Goal: Check status: Check status

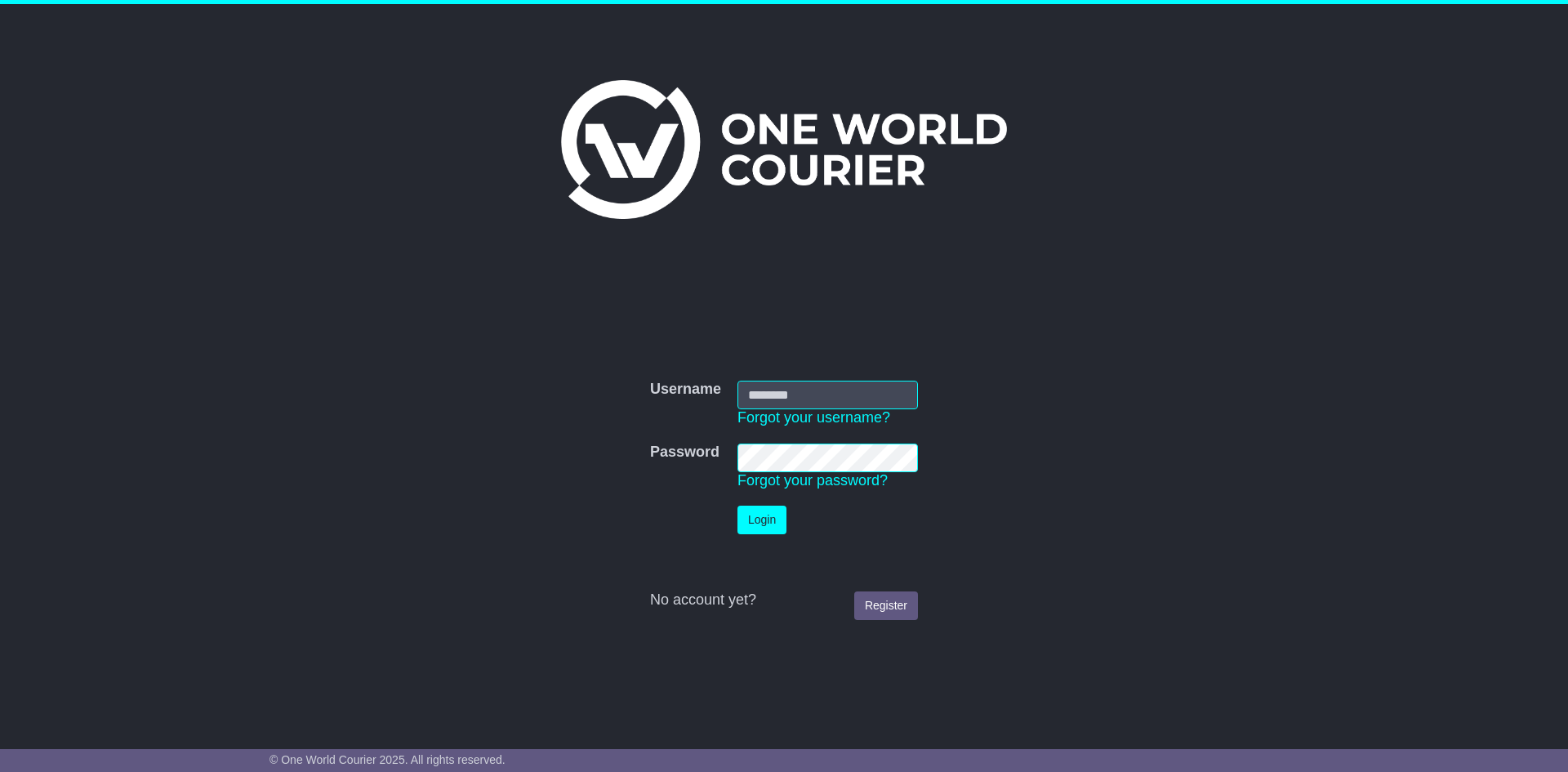
type input "**********"
click at [758, 534] on button "Login" at bounding box center [761, 519] width 49 height 29
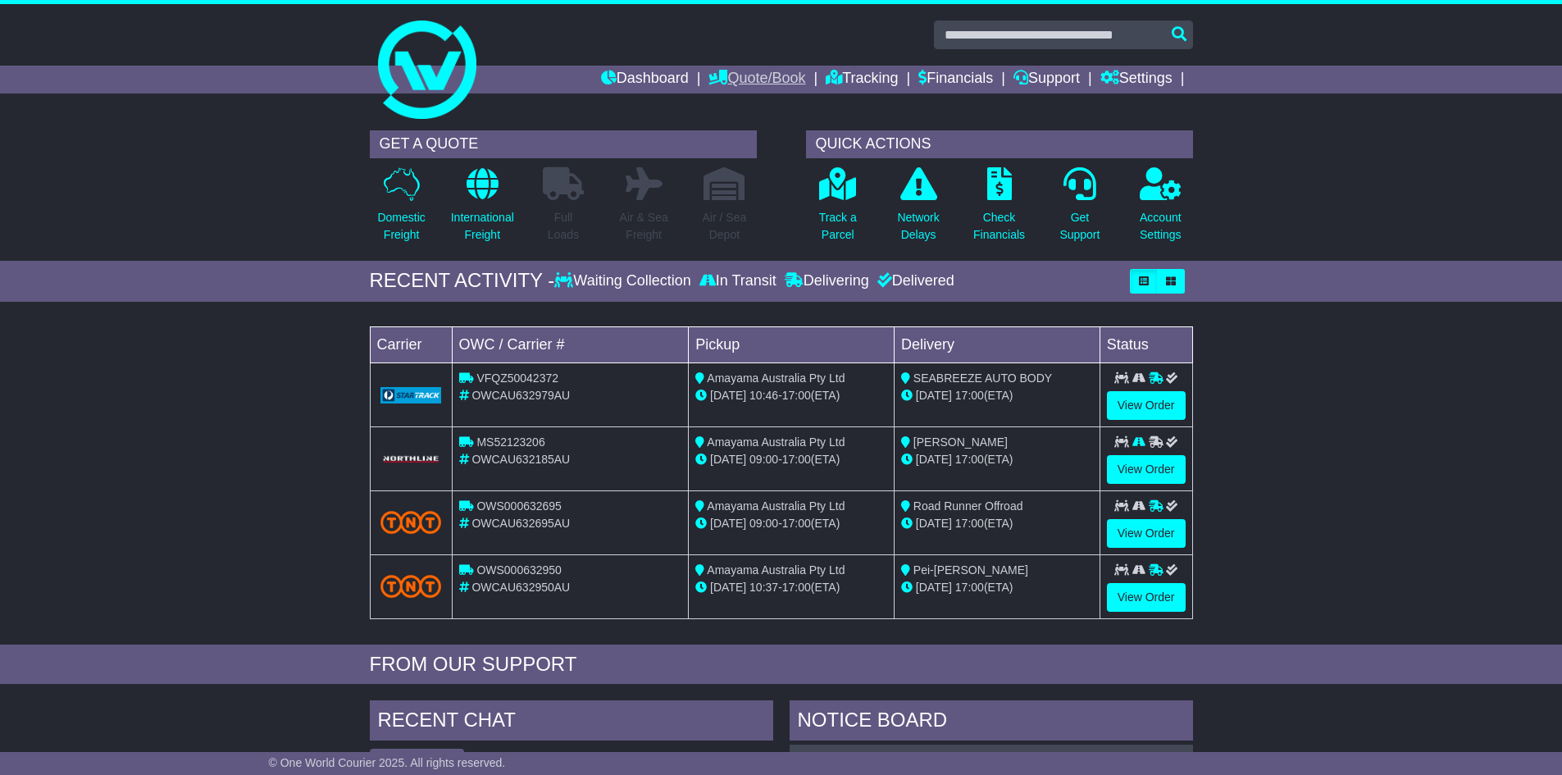
click at [776, 89] on link "Quote/Book" at bounding box center [756, 80] width 97 height 28
click at [844, 75] on link "Tracking" at bounding box center [862, 80] width 72 height 28
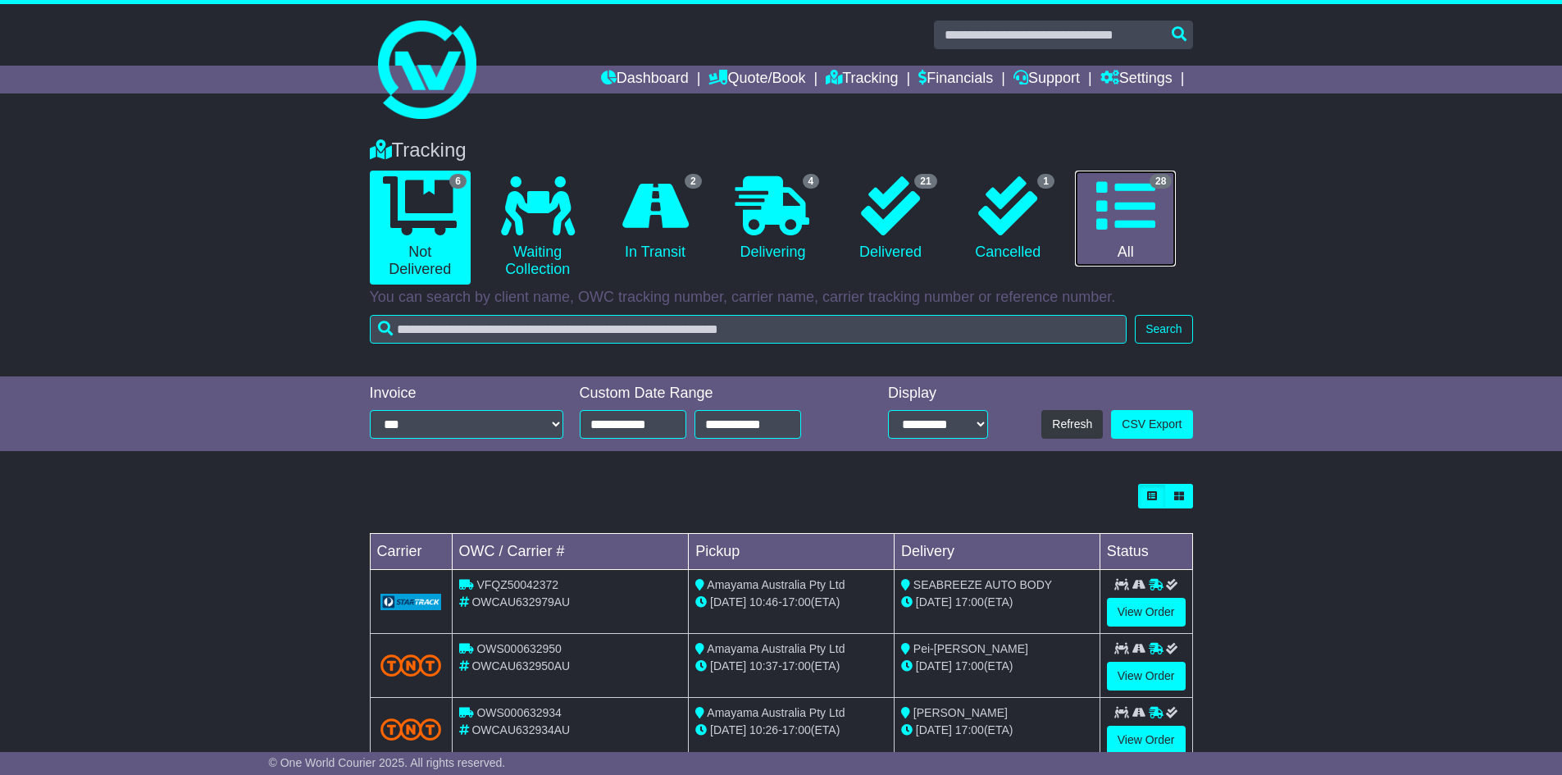
click at [1086, 210] on link "28 All" at bounding box center [1125, 219] width 101 height 97
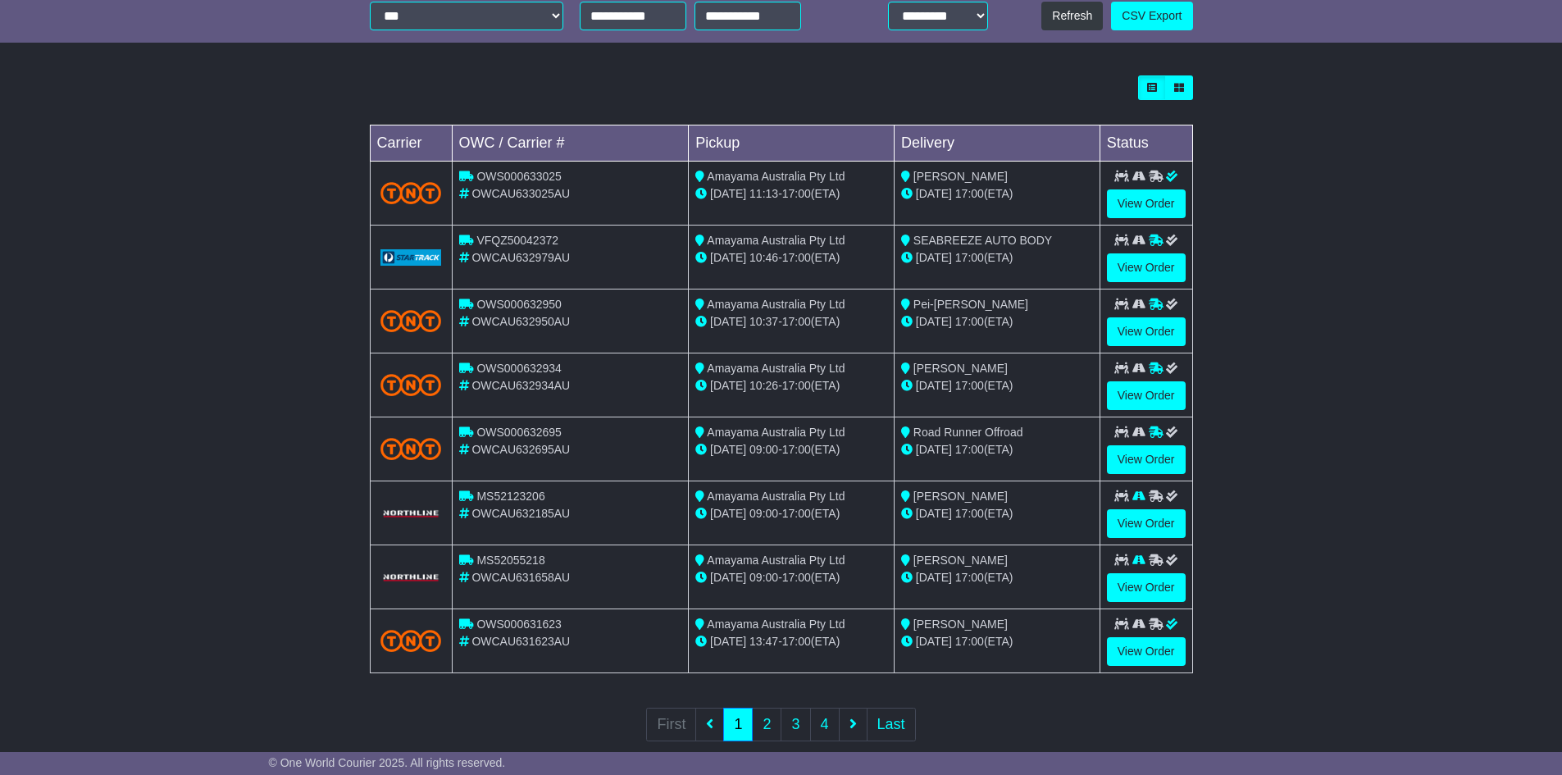
scroll to position [438, 0]
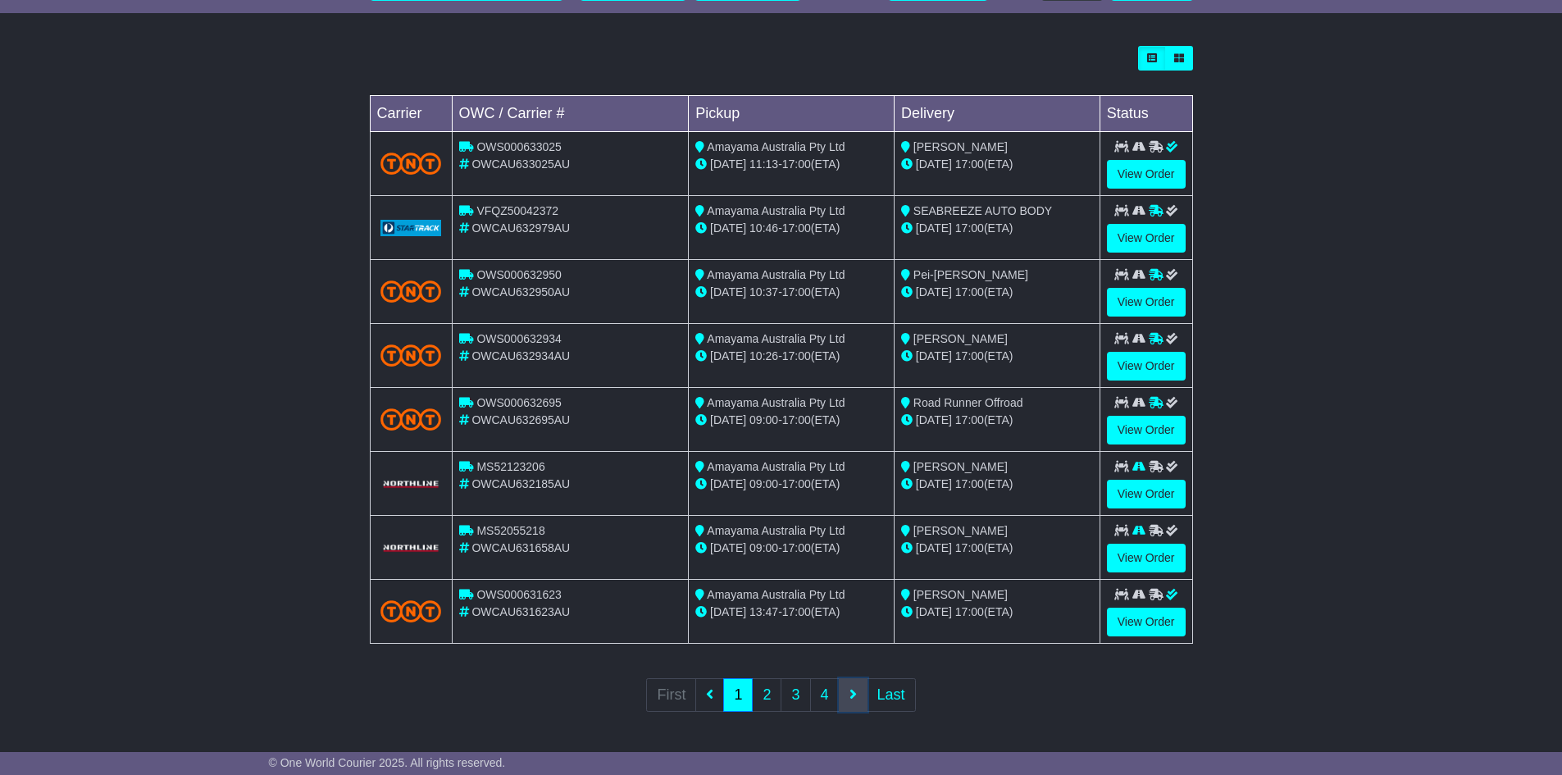
click at [853, 702] on link at bounding box center [853, 695] width 29 height 34
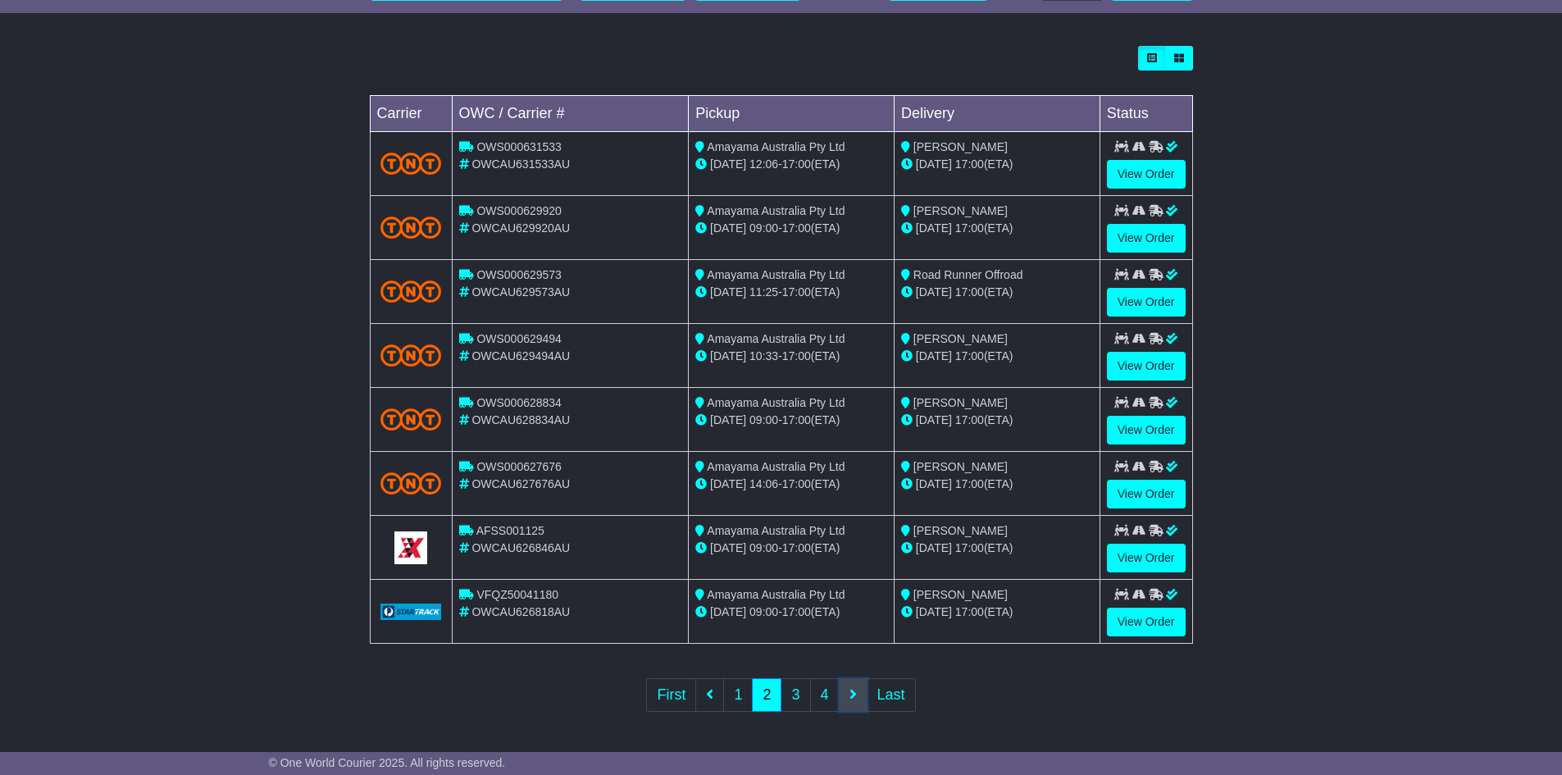
click at [851, 703] on link at bounding box center [853, 695] width 29 height 34
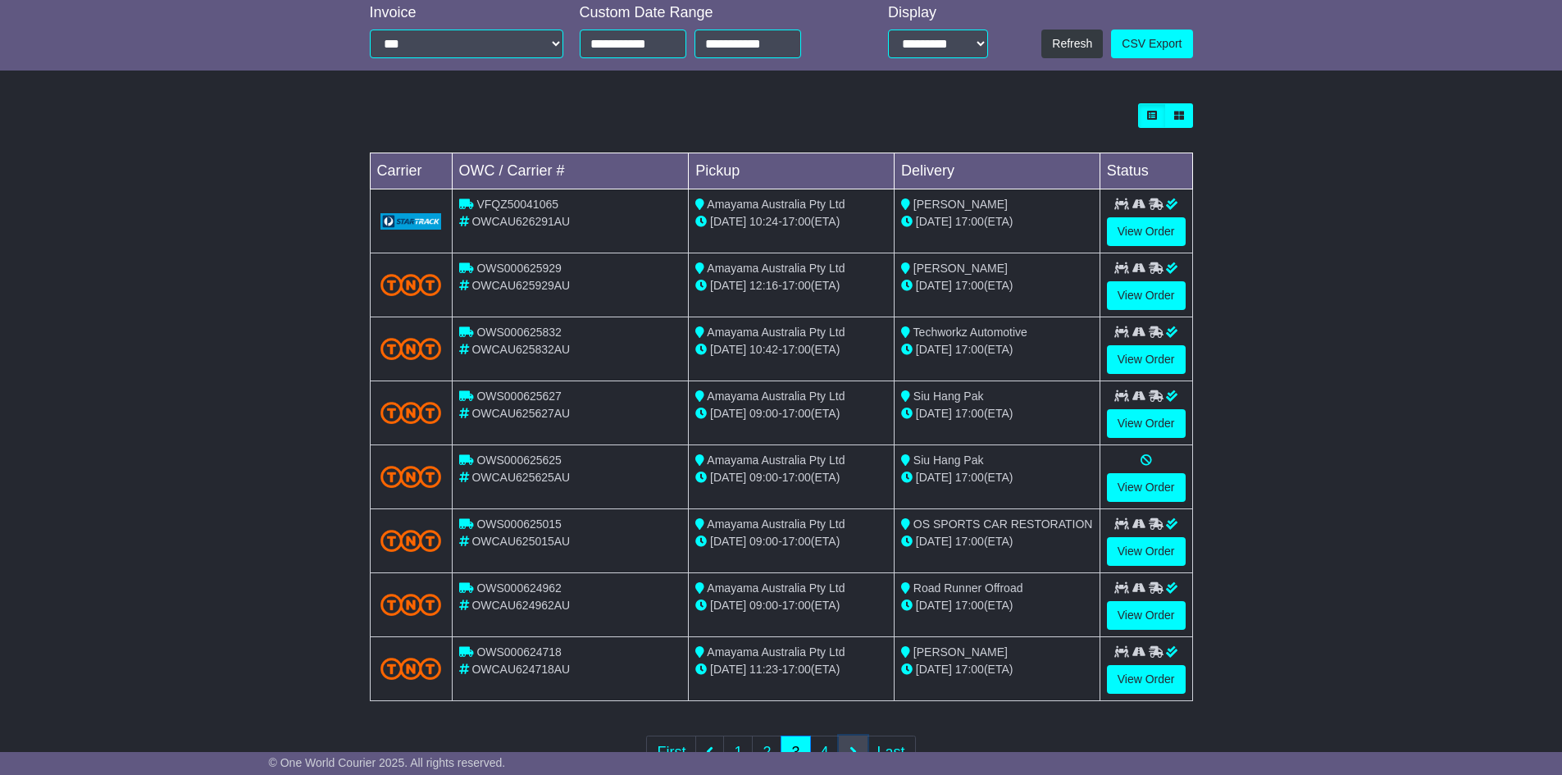
scroll to position [410, 0]
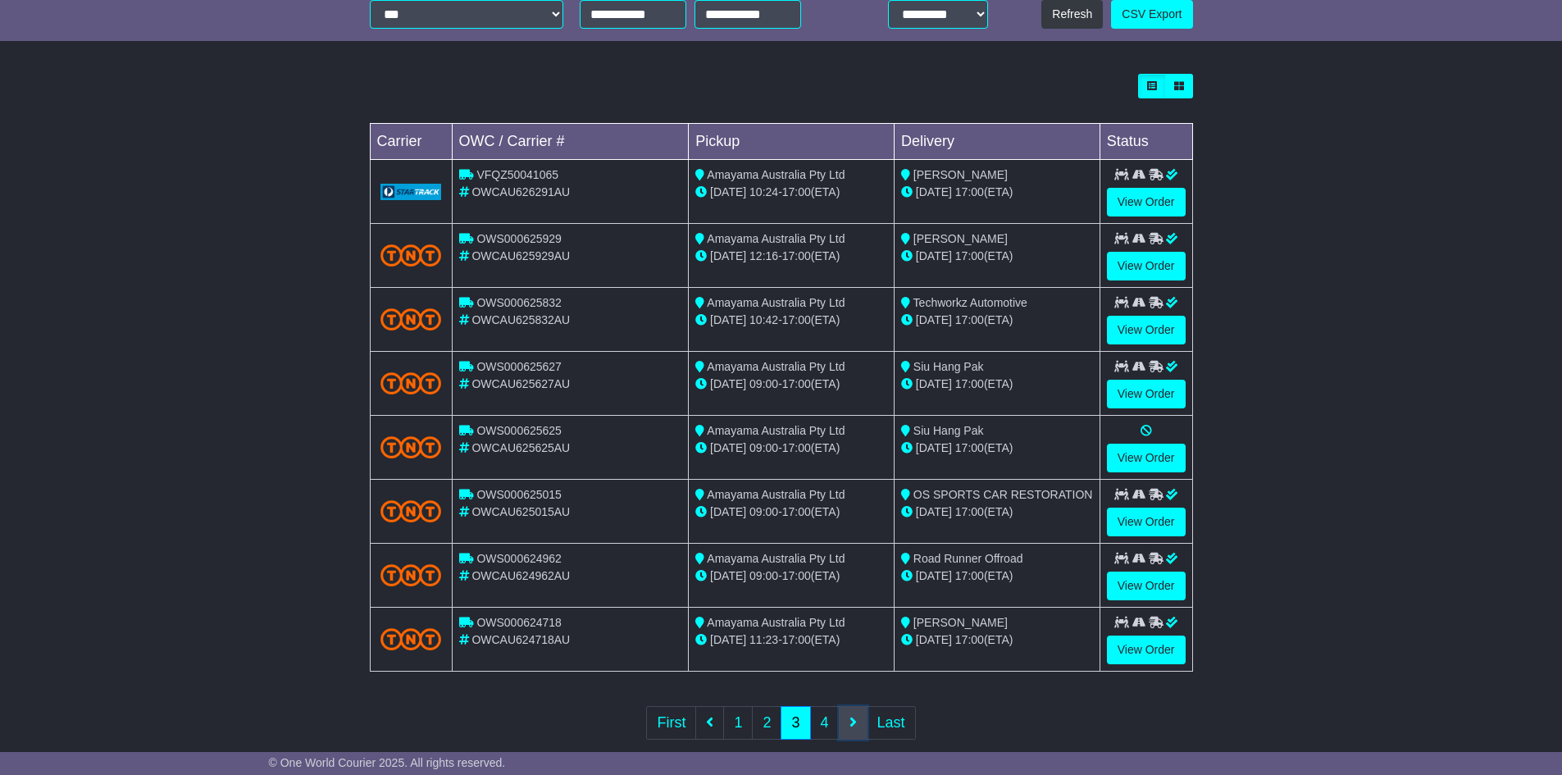
click at [848, 708] on link at bounding box center [853, 723] width 29 height 34
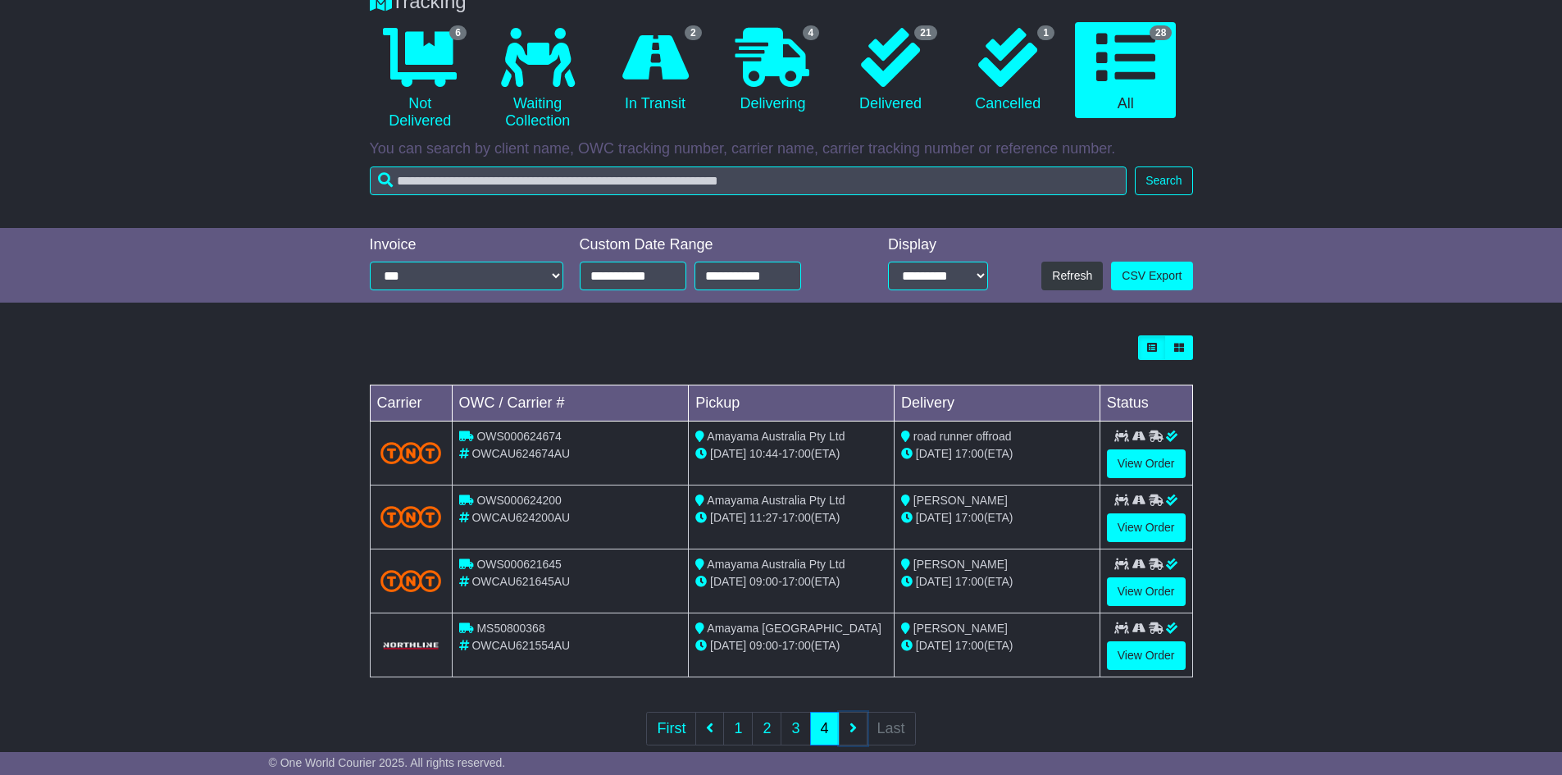
scroll to position [182, 0]
